Goal: Find specific page/section: Find specific page/section

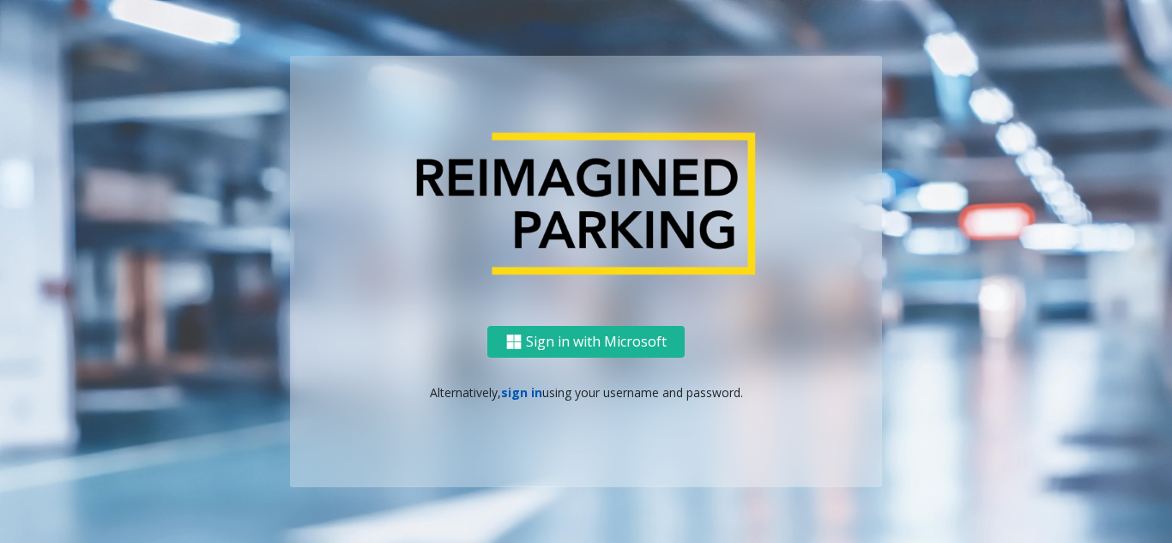
click at [515, 389] on link "sign in" at bounding box center [521, 392] width 41 height 16
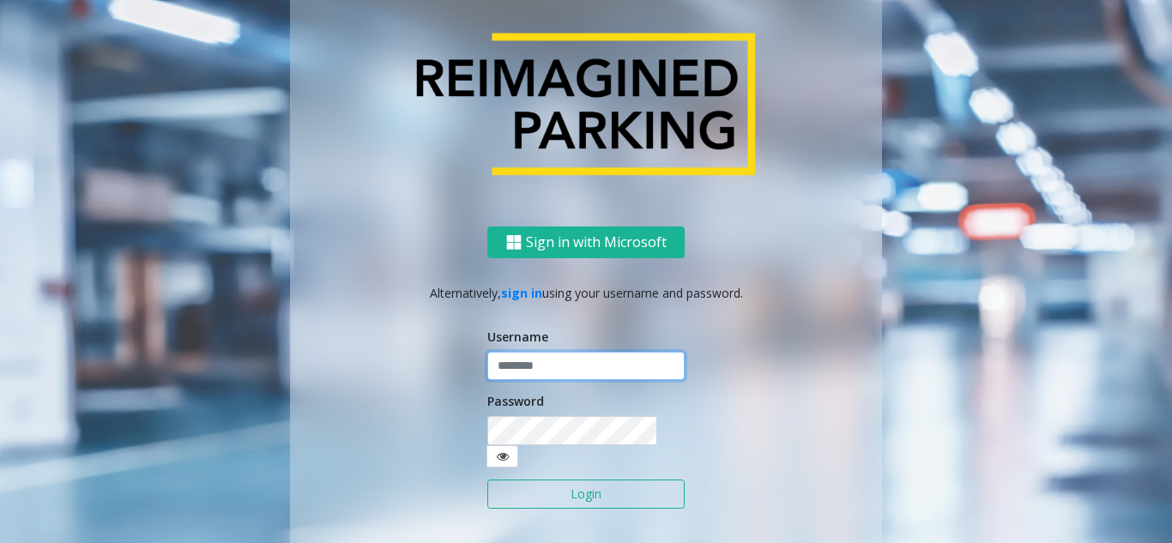
type input "*******"
click at [579, 369] on input "*******" at bounding box center [585, 366] width 197 height 29
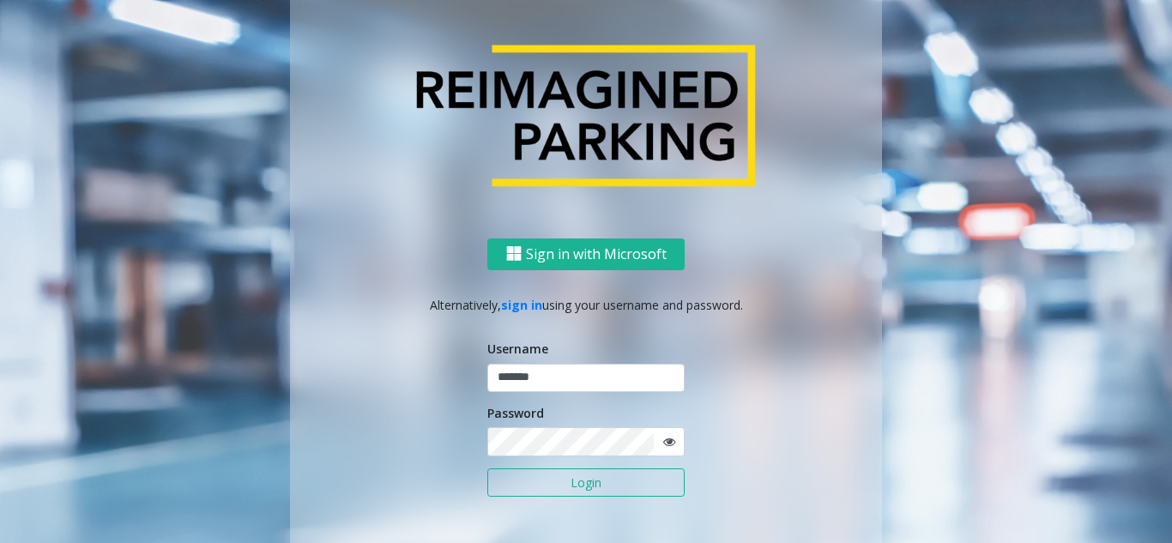
click at [553, 485] on button "Login" at bounding box center [585, 482] width 197 height 29
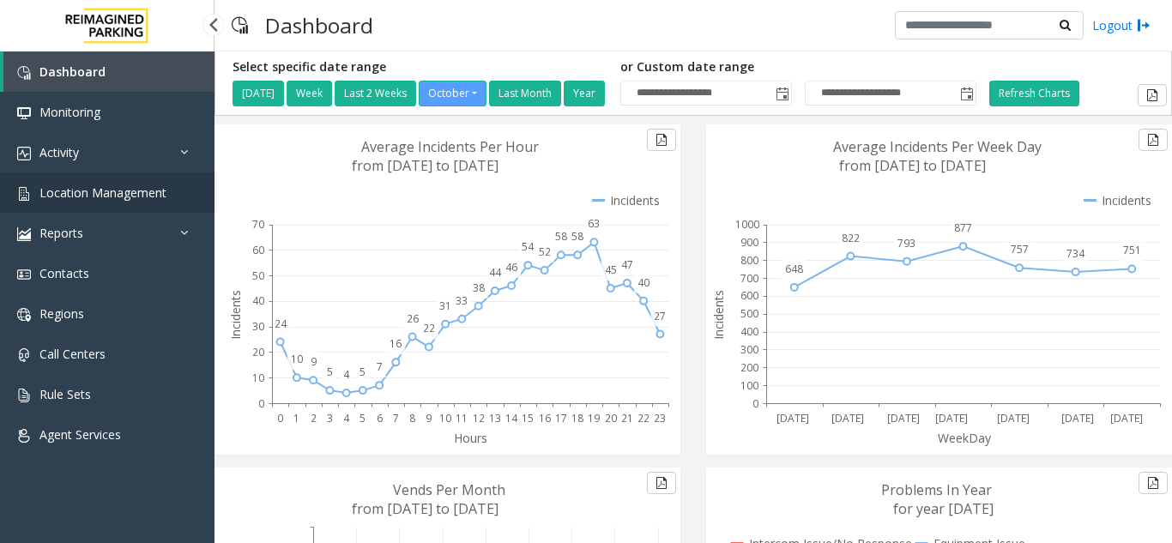
click at [75, 196] on span "Location Management" at bounding box center [102, 192] width 127 height 16
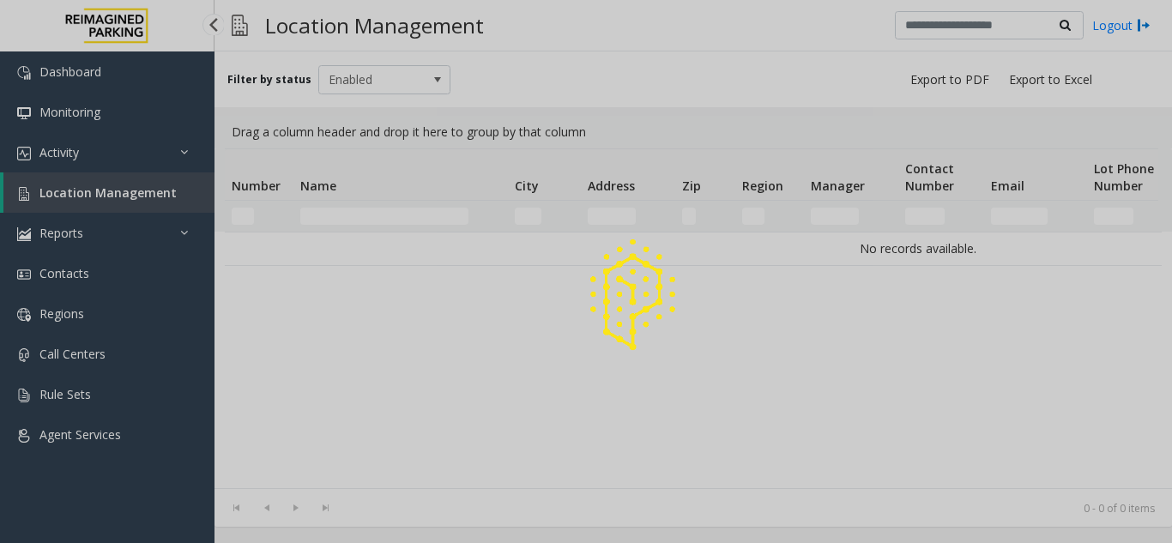
click at [148, 203] on div at bounding box center [586, 271] width 1172 height 543
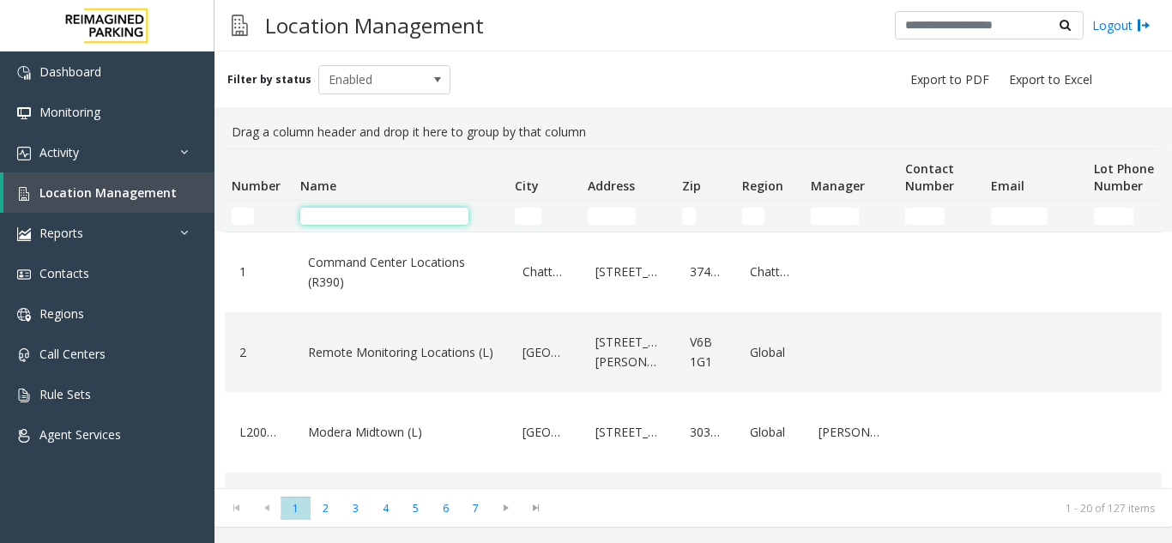
click at [341, 218] on input "Name Filter" at bounding box center [384, 216] width 168 height 17
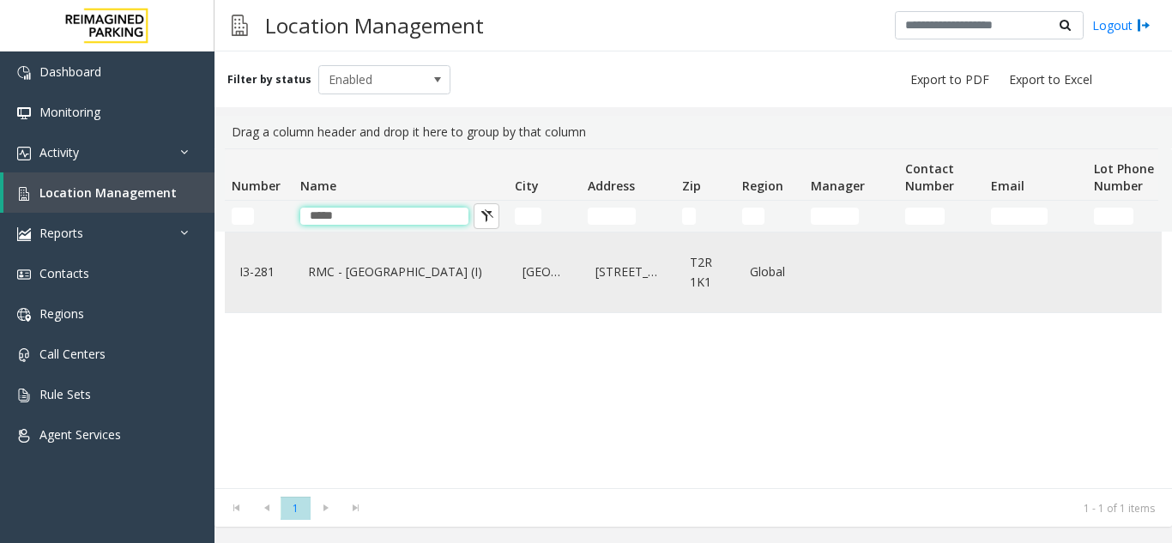
type input "*****"
click at [337, 269] on link "RMC - [GEOGRAPHIC_DATA] (I)" at bounding box center [401, 271] width 194 height 27
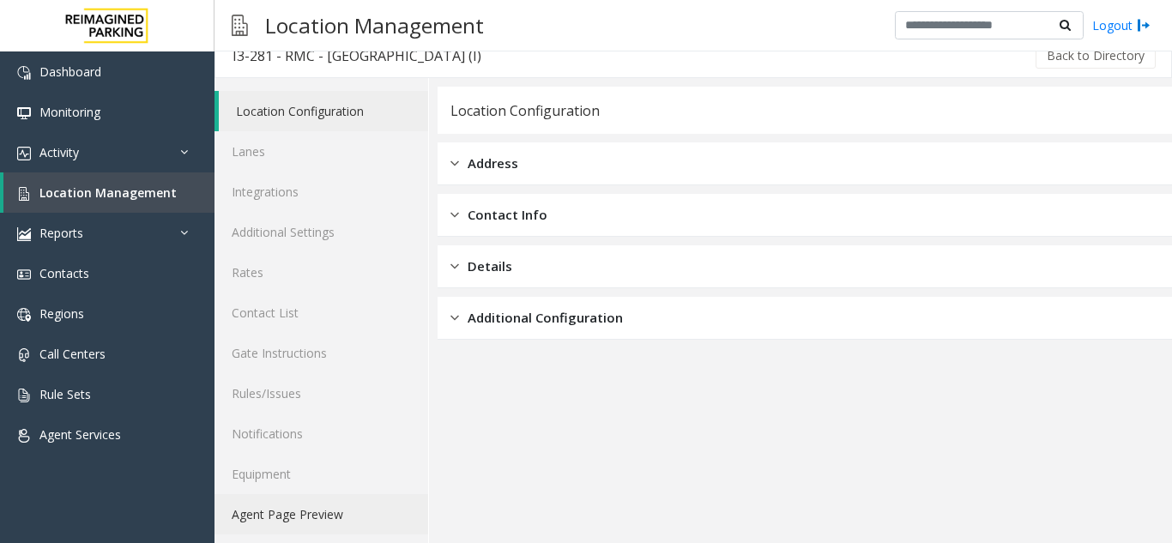
scroll to position [22, 0]
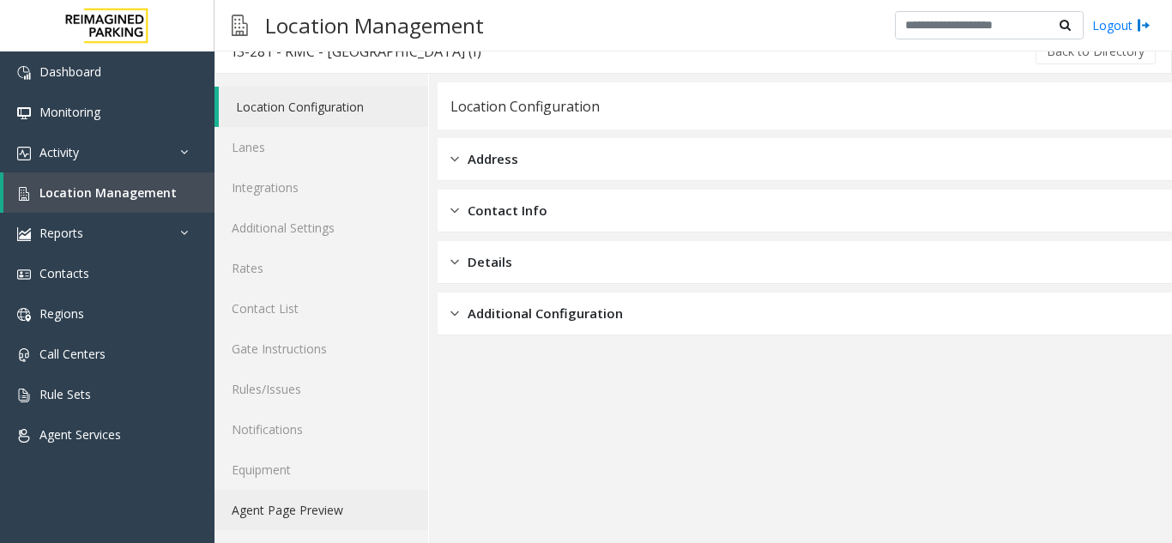
click at [333, 510] on link "Agent Page Preview" at bounding box center [321, 510] width 214 height 40
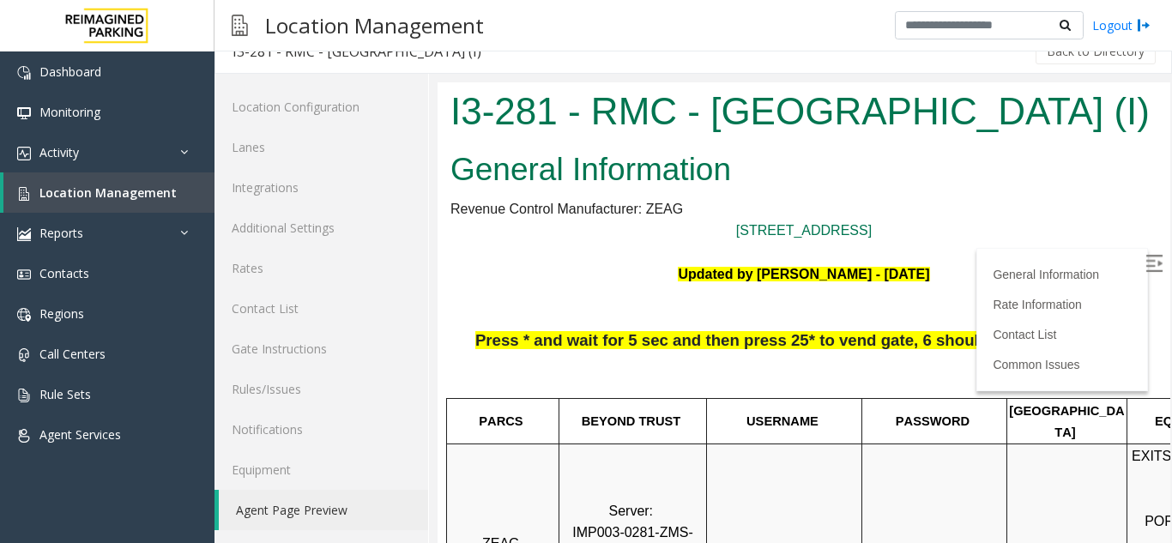
click at [1145, 262] on img at bounding box center [1153, 263] width 17 height 17
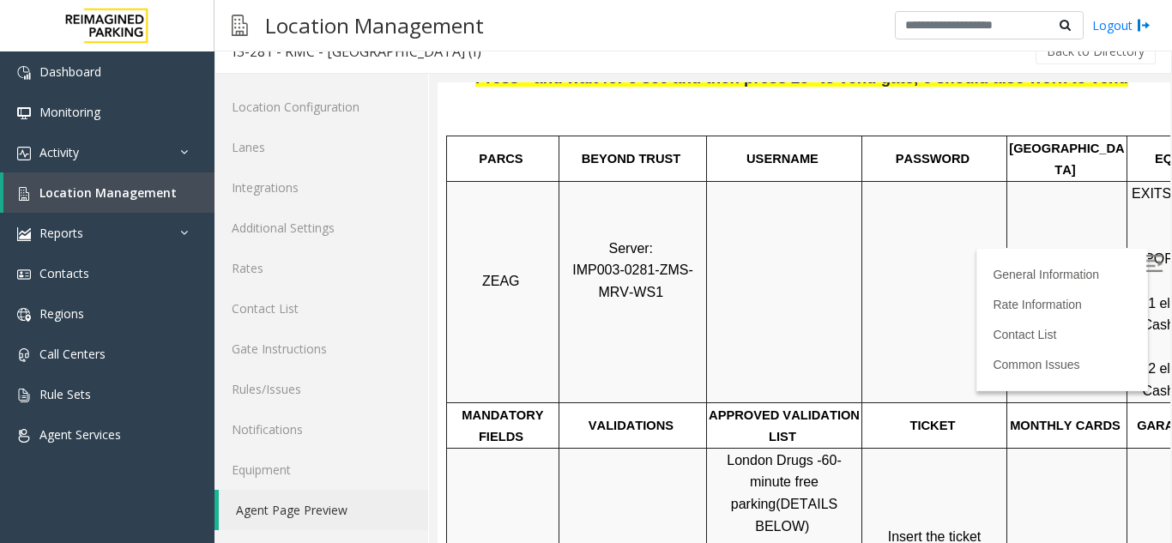
scroll to position [429, 0]
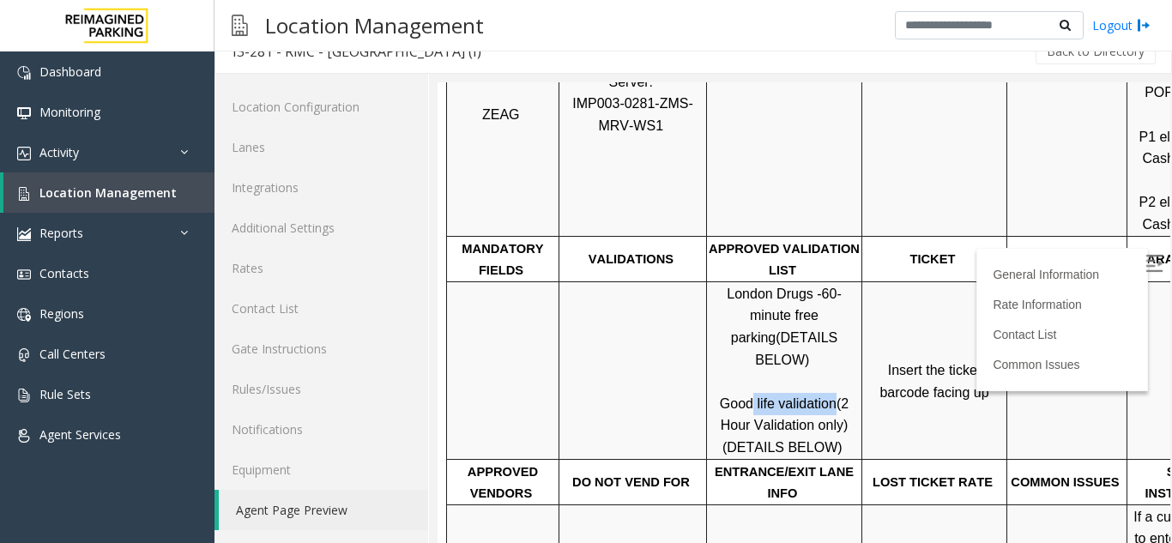
drag, startPoint x: 831, startPoint y: 363, endPoint x: 754, endPoint y: 362, distance: 77.2
click at [754, 396] on span "Good life validation" at bounding box center [778, 403] width 117 height 15
click at [768, 396] on span "Good life validation" at bounding box center [778, 403] width 117 height 15
drag, startPoint x: 774, startPoint y: 361, endPoint x: 751, endPoint y: 358, distance: 22.6
click at [725, 396] on span "Good life validation" at bounding box center [778, 403] width 117 height 15
